Goal: Information Seeking & Learning: Learn about a topic

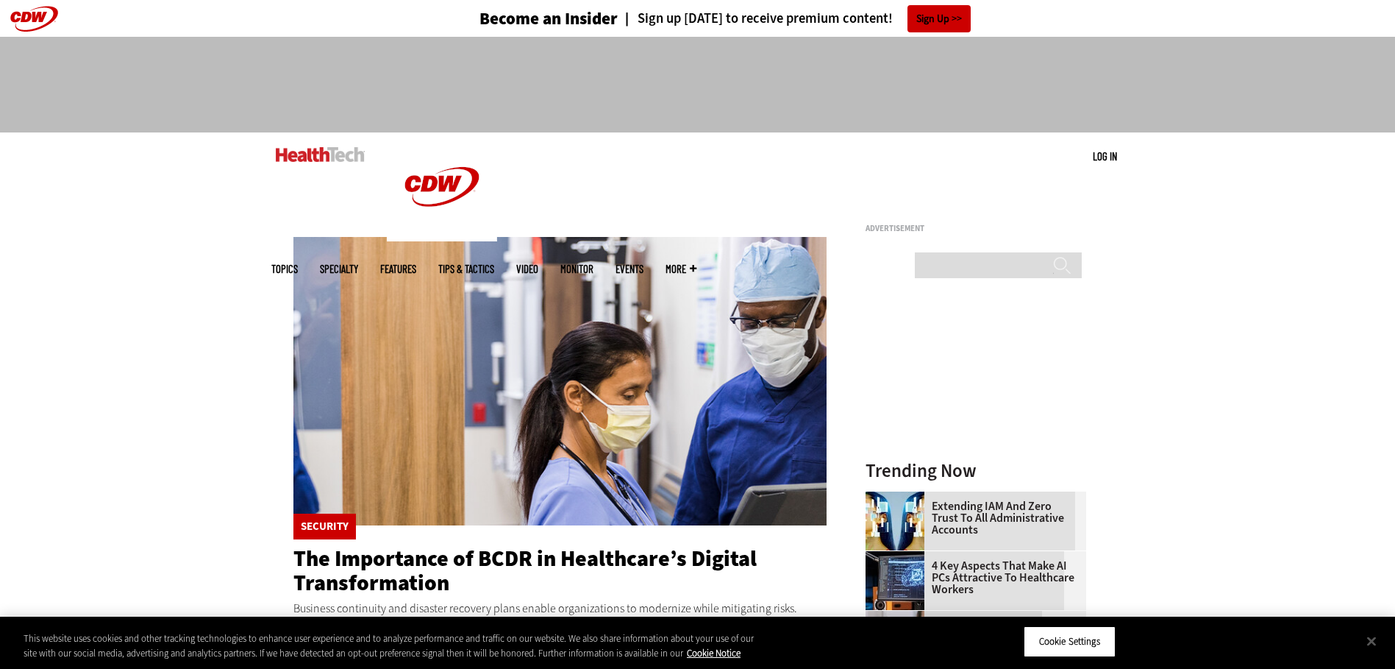
click at [298, 263] on span "Topics" at bounding box center [284, 268] width 26 height 11
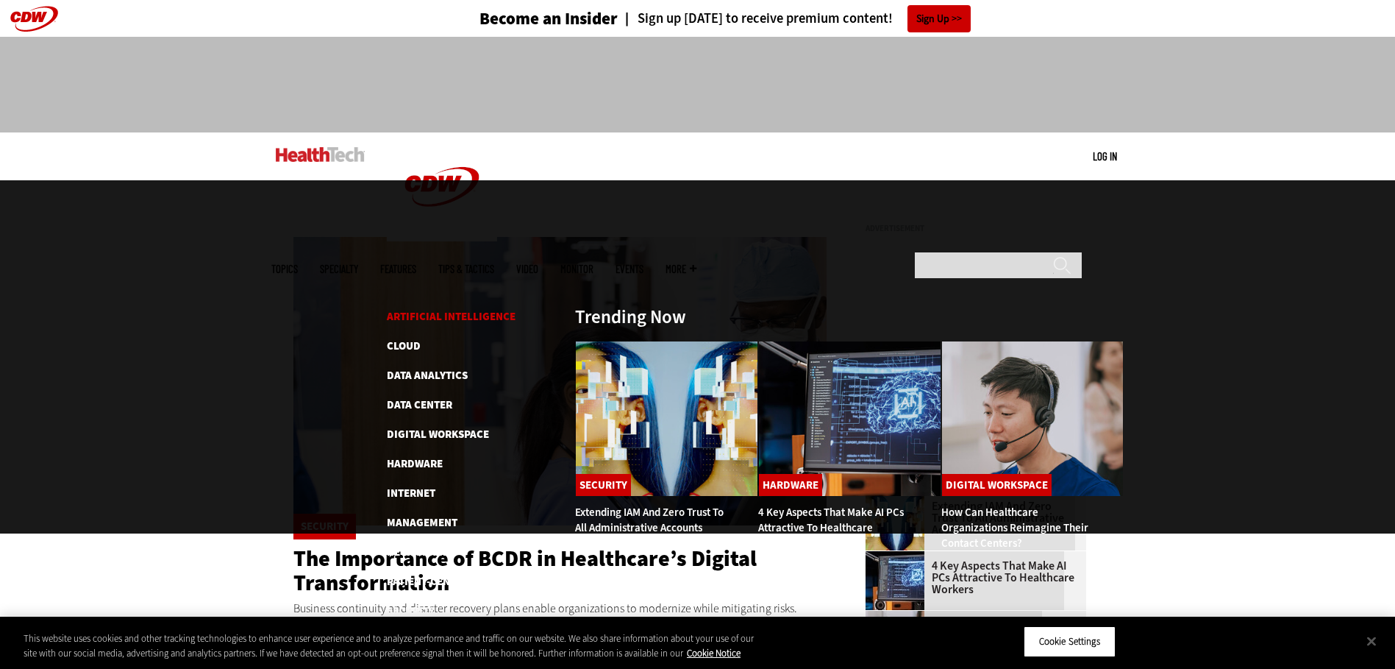
click at [438, 309] on link "Artificial Intelligence" at bounding box center [451, 316] width 129 height 15
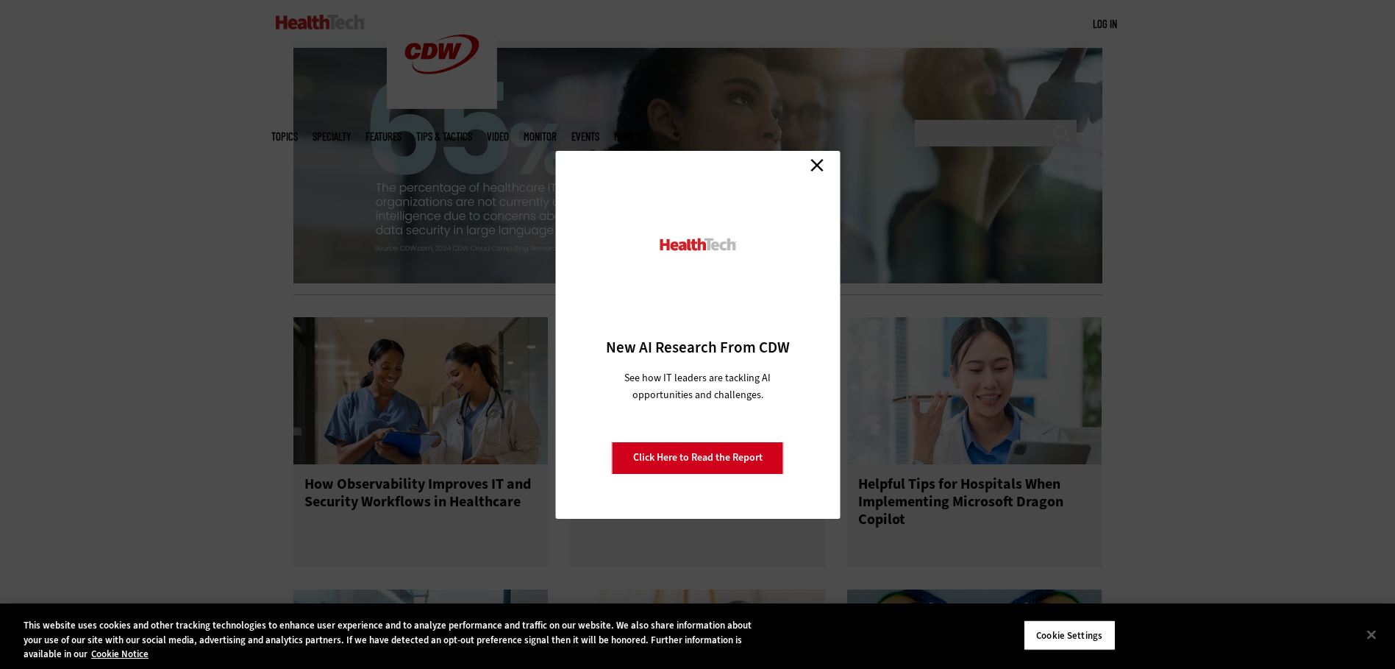
scroll to position [1690, 0]
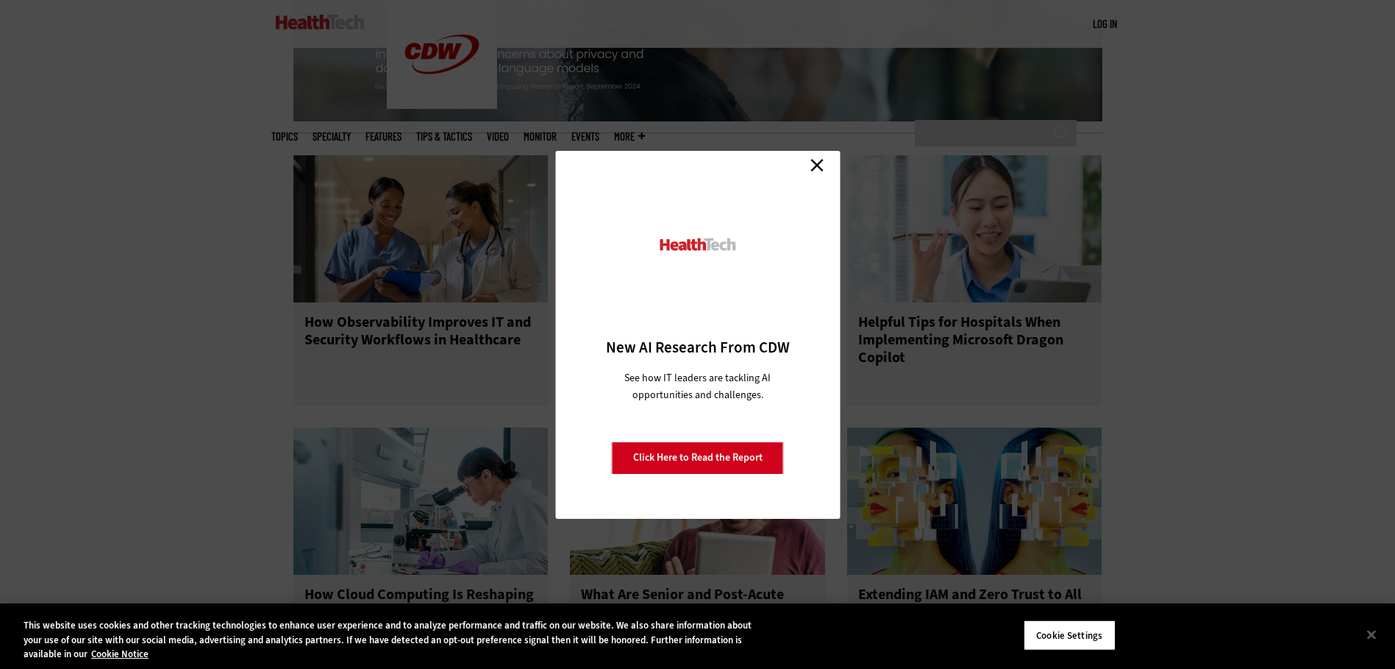
click at [819, 163] on link "Close" at bounding box center [817, 165] width 22 height 22
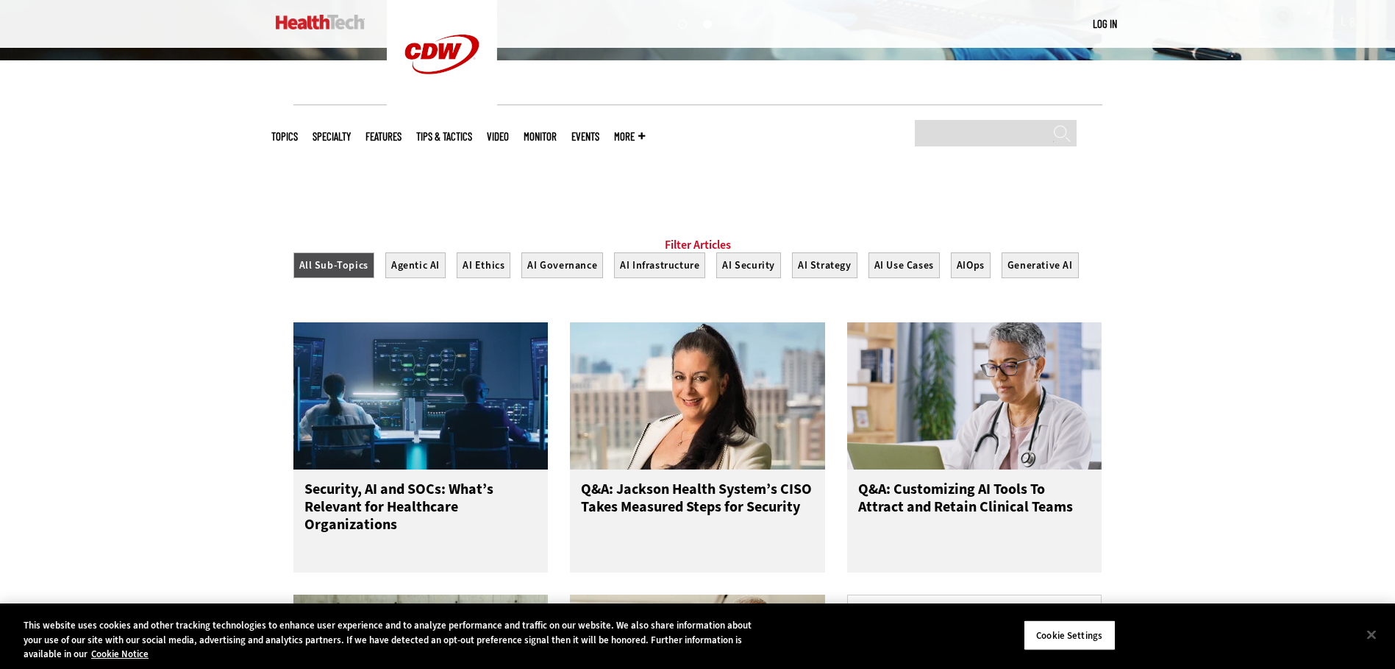
scroll to position [0, 0]
